Goal: Task Accomplishment & Management: Manage account settings

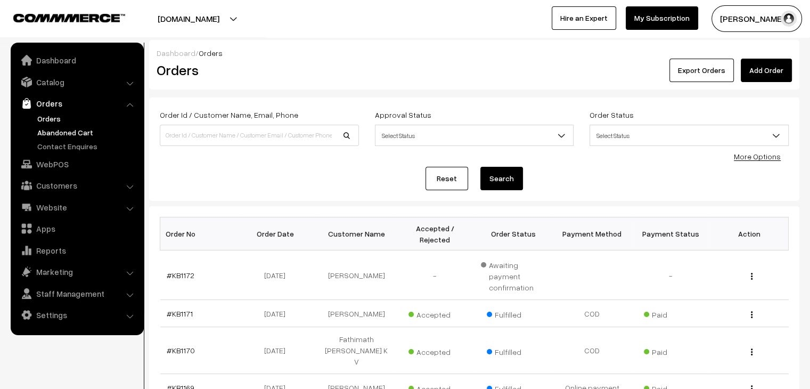
click at [64, 131] on link "Abandoned Cart" at bounding box center [87, 132] width 105 height 11
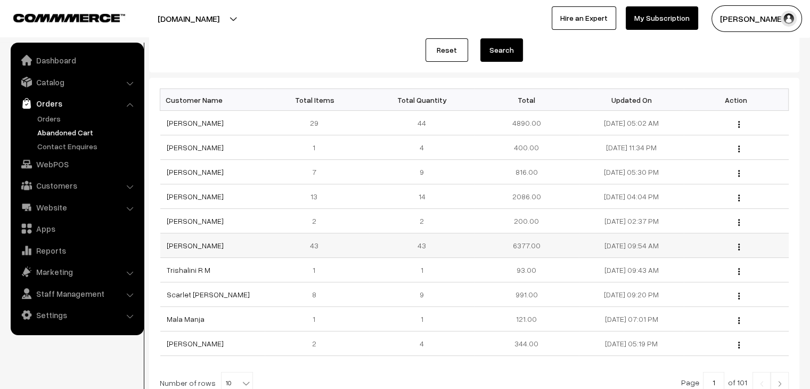
scroll to position [160, 0]
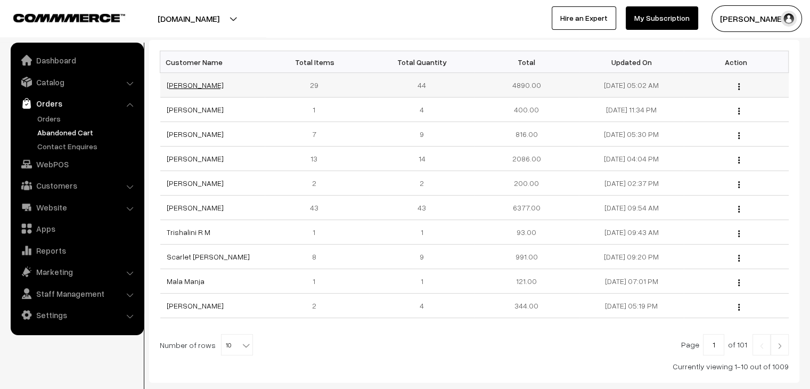
click at [182, 88] on link "Darakshan Musharraf" at bounding box center [195, 84] width 57 height 9
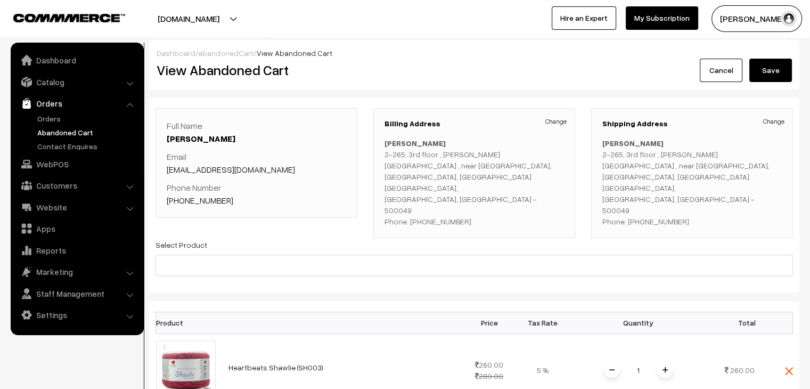
click at [217, 53] on link "abandonedCart" at bounding box center [225, 52] width 55 height 9
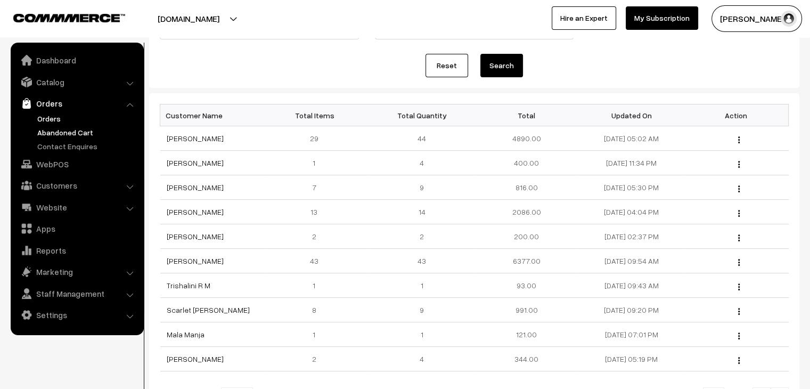
click at [59, 121] on link "Orders" at bounding box center [87, 118] width 105 height 11
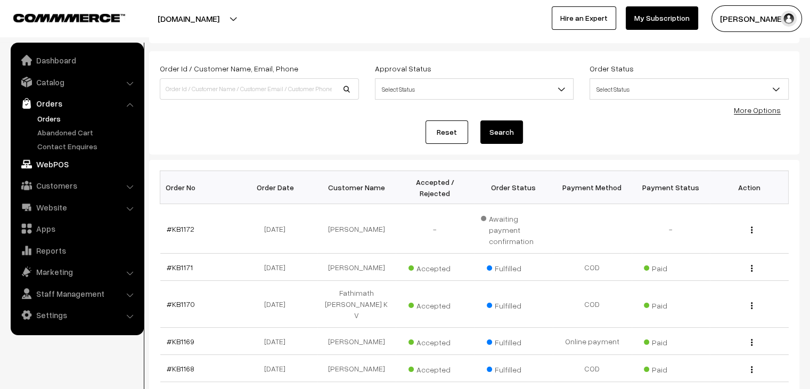
scroll to position [213, 0]
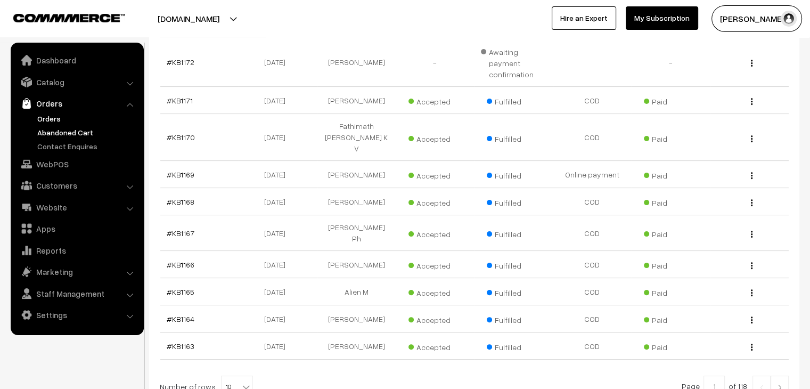
click at [62, 130] on link "Abandoned Cart" at bounding box center [87, 132] width 105 height 11
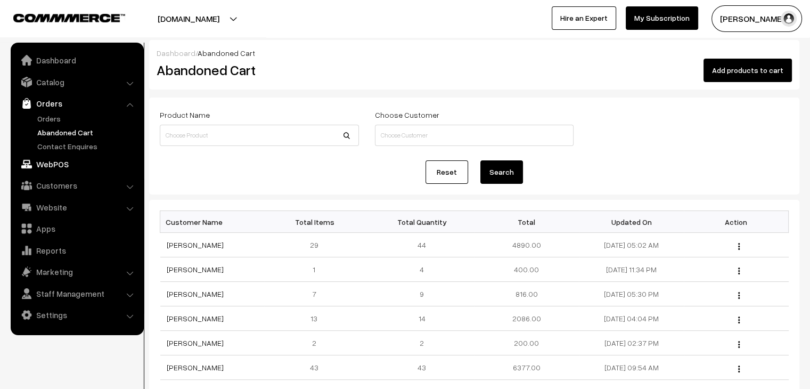
click at [89, 161] on link "WebPOS" at bounding box center [76, 163] width 127 height 19
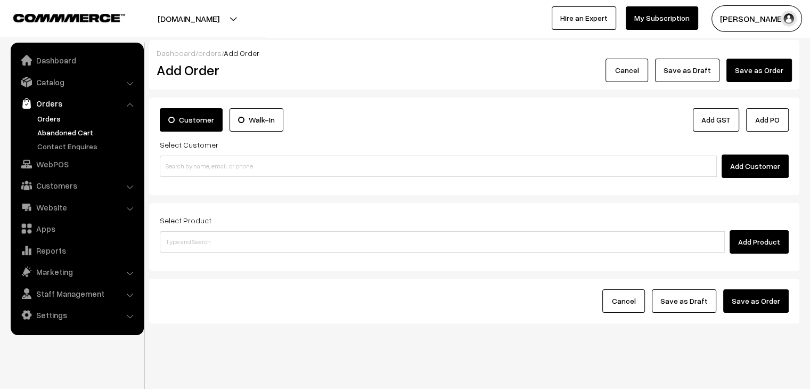
click at [56, 133] on link "Abandoned Cart" at bounding box center [87, 132] width 105 height 11
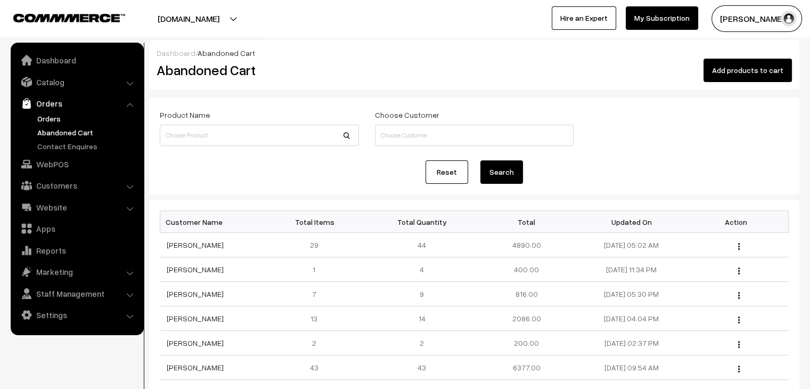
click at [41, 121] on link "Orders" at bounding box center [87, 118] width 105 height 11
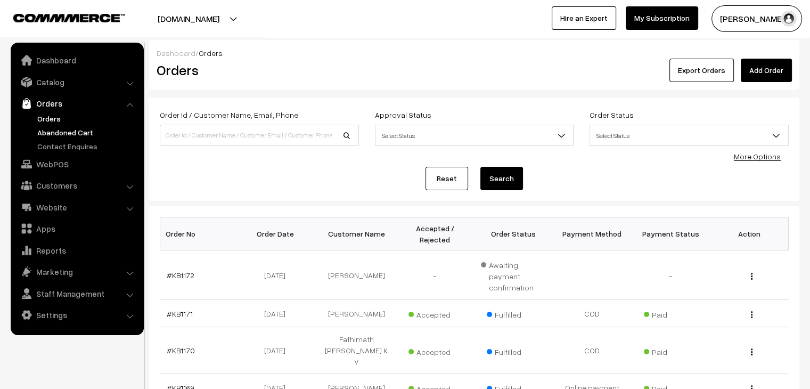
click at [47, 133] on link "Abandoned Cart" at bounding box center [87, 132] width 105 height 11
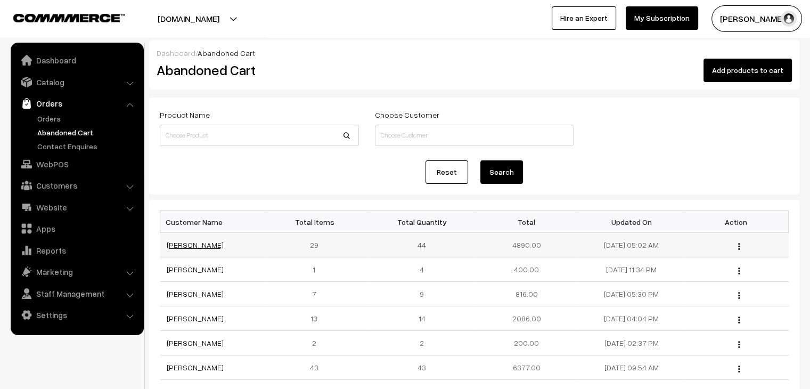
click at [197, 242] on link "[PERSON_NAME]" at bounding box center [195, 244] width 57 height 9
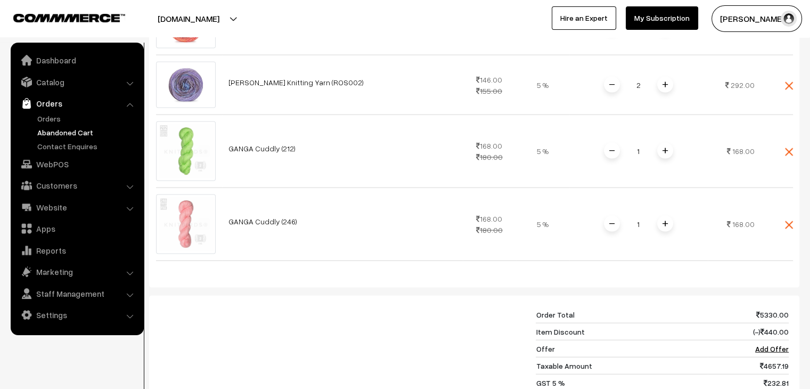
scroll to position [2160, 0]
click at [77, 131] on link "Abandoned Cart" at bounding box center [87, 132] width 105 height 11
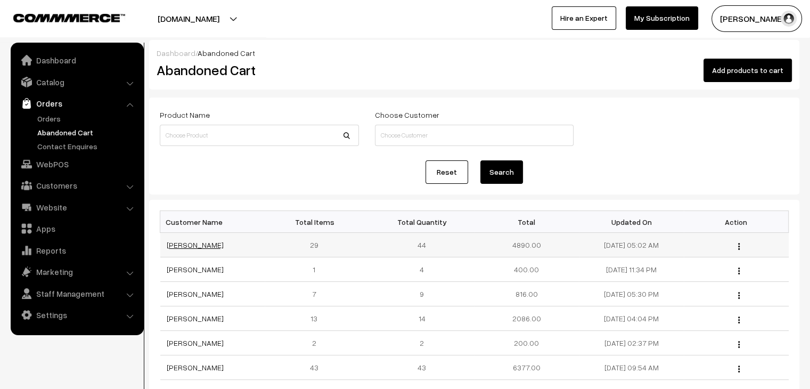
click at [219, 241] on link "Darakshan Musharraf" at bounding box center [195, 244] width 57 height 9
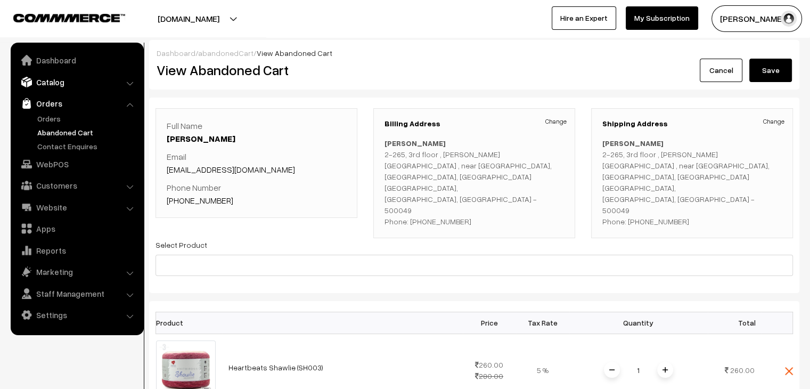
click at [51, 86] on link "Catalog" at bounding box center [76, 81] width 127 height 19
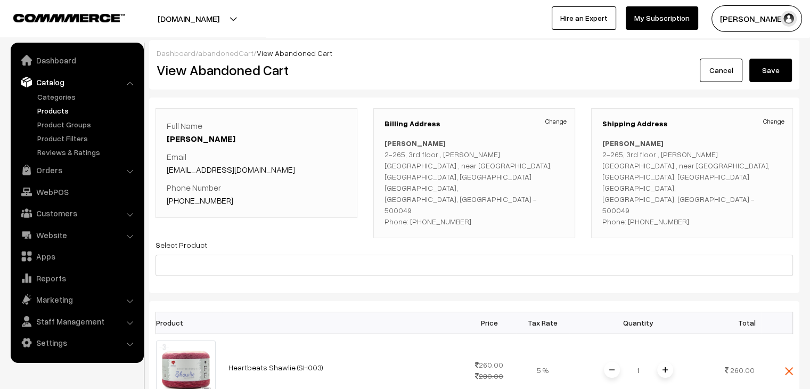
click at [57, 109] on link "Products" at bounding box center [87, 110] width 105 height 11
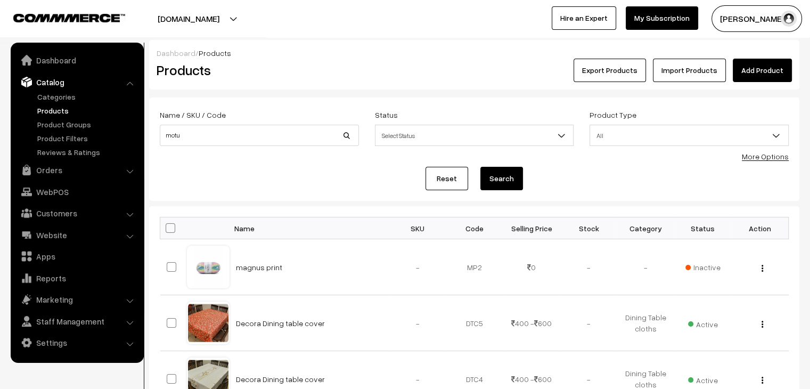
type input "motu"
click at [480, 167] on button "Search" at bounding box center [501, 178] width 43 height 23
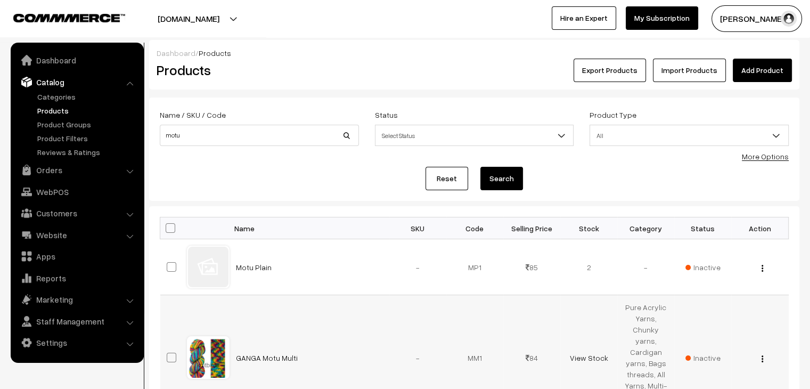
click at [710, 352] on span "Inactive" at bounding box center [702, 357] width 35 height 11
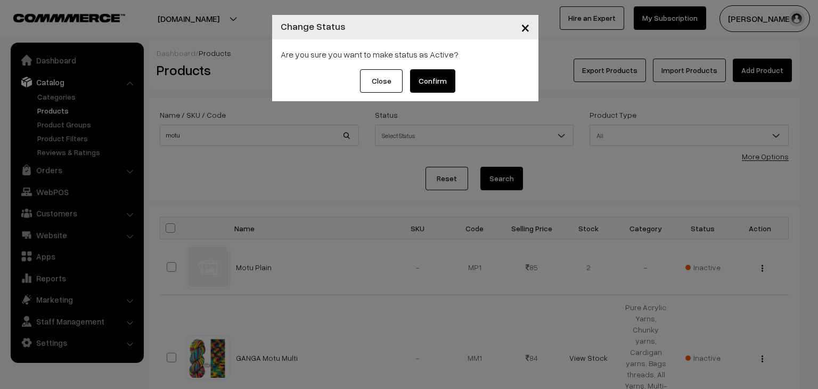
click at [430, 83] on button "Confirm" at bounding box center [432, 80] width 45 height 23
